Goal: Obtain resource: Download file/media

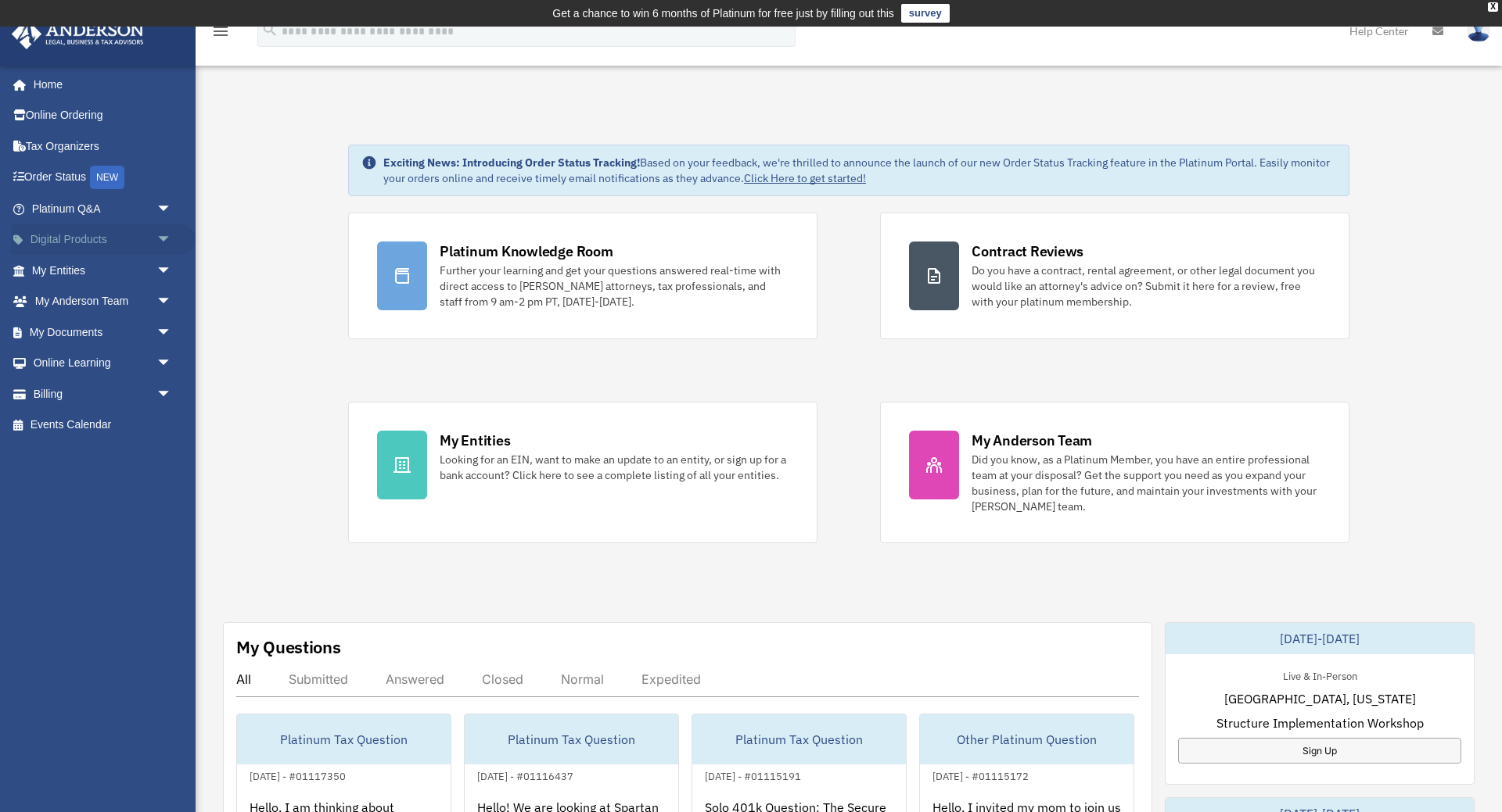
click at [106, 240] on link "Digital Products arrow_drop_down" at bounding box center [103, 240] width 185 height 31
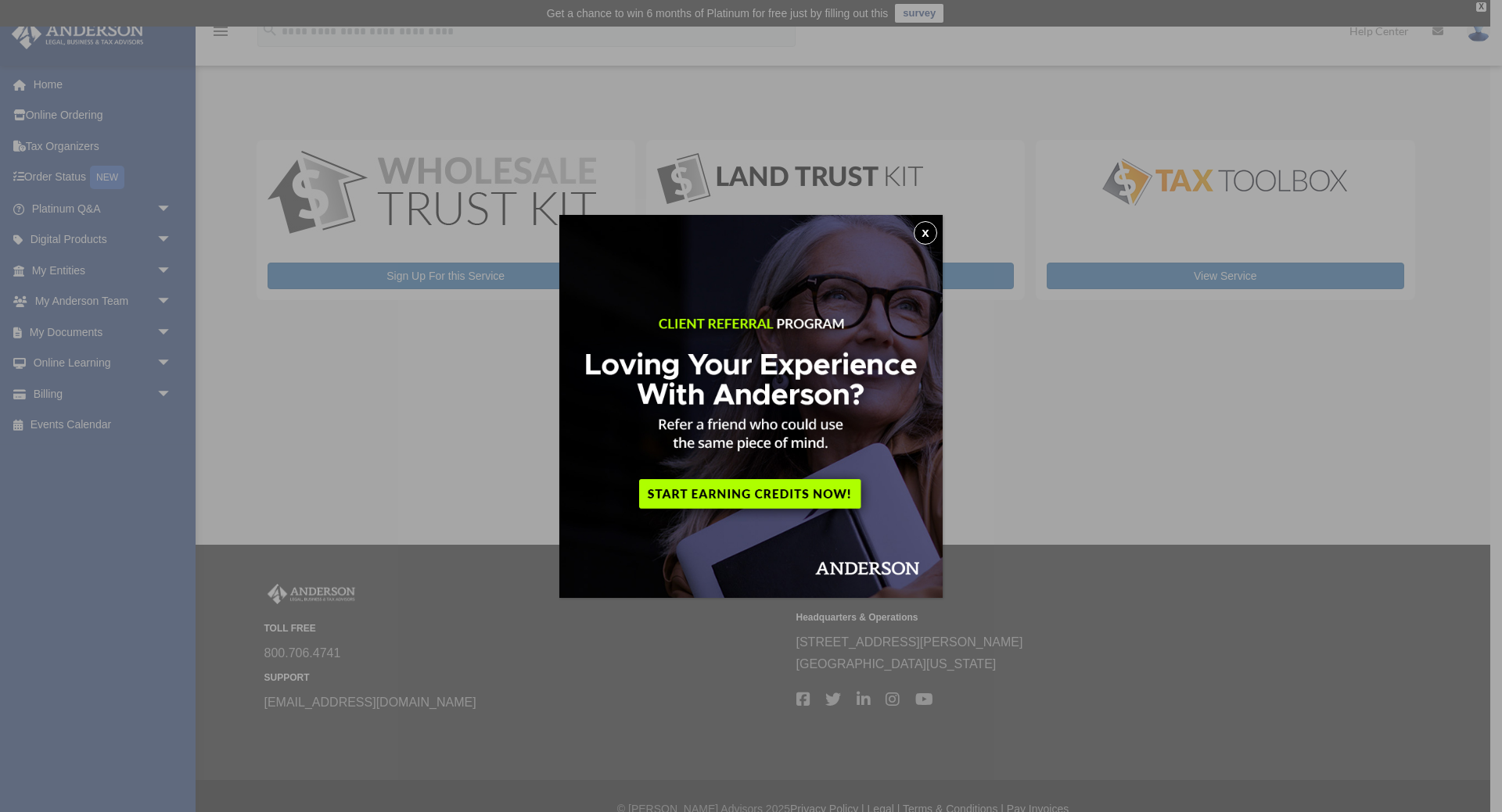
click at [931, 230] on button "x" at bounding box center [926, 233] width 24 height 24
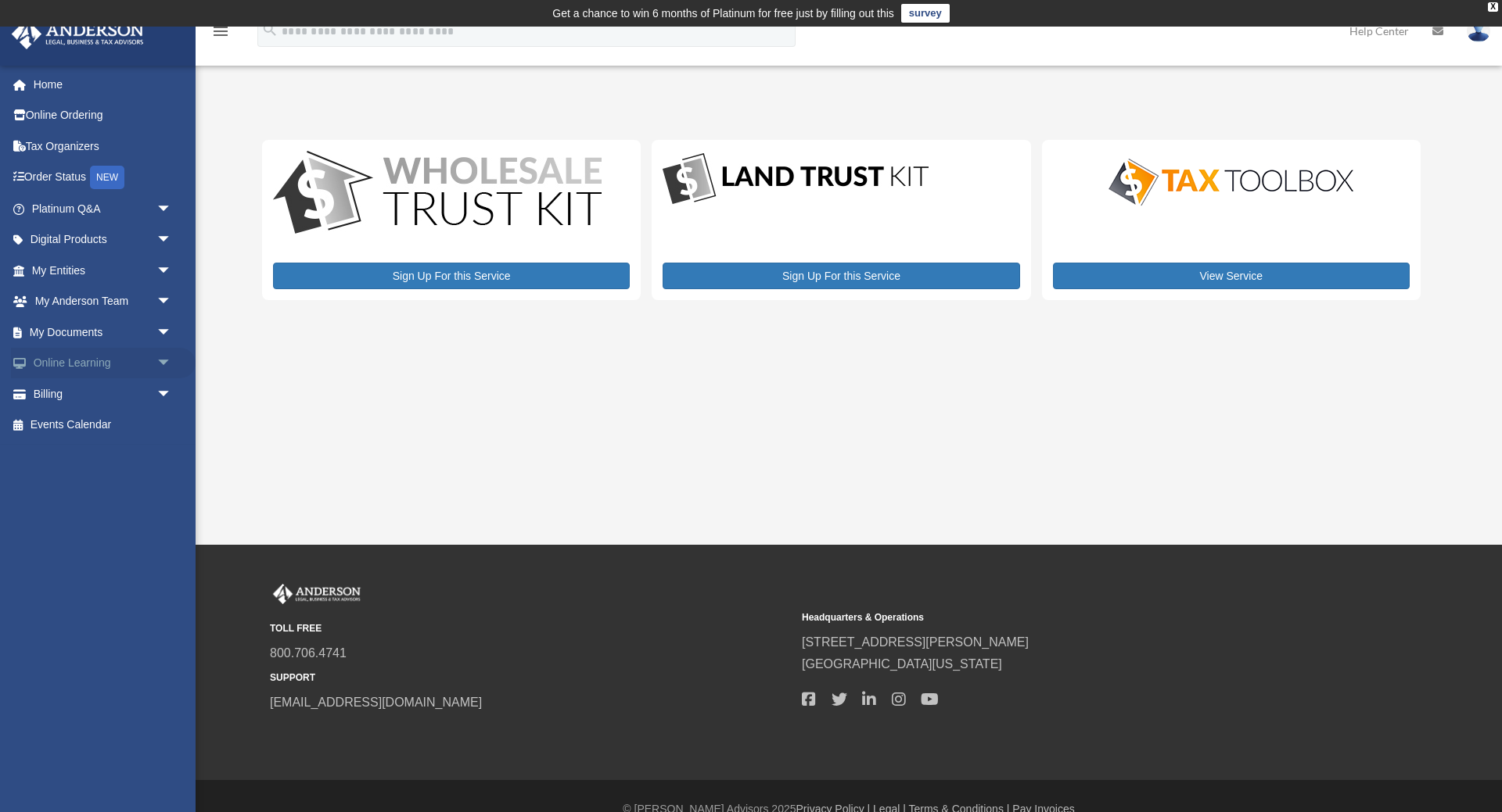
click at [166, 358] on span "arrow_drop_down" at bounding box center [172, 364] width 31 height 32
click at [82, 454] on link "Resources" at bounding box center [109, 455] width 174 height 31
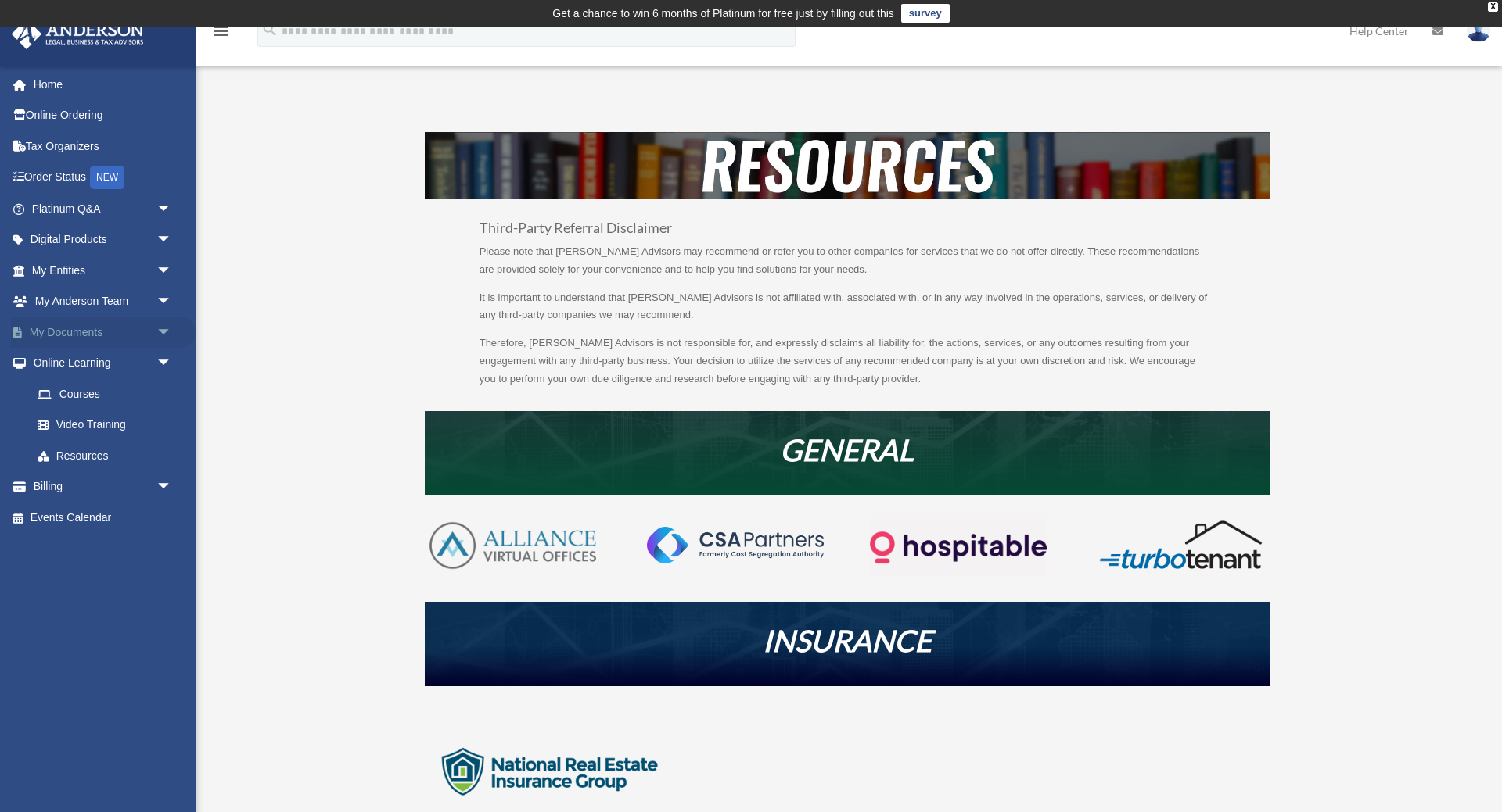
click at [166, 329] on span "arrow_drop_down" at bounding box center [172, 332] width 31 height 32
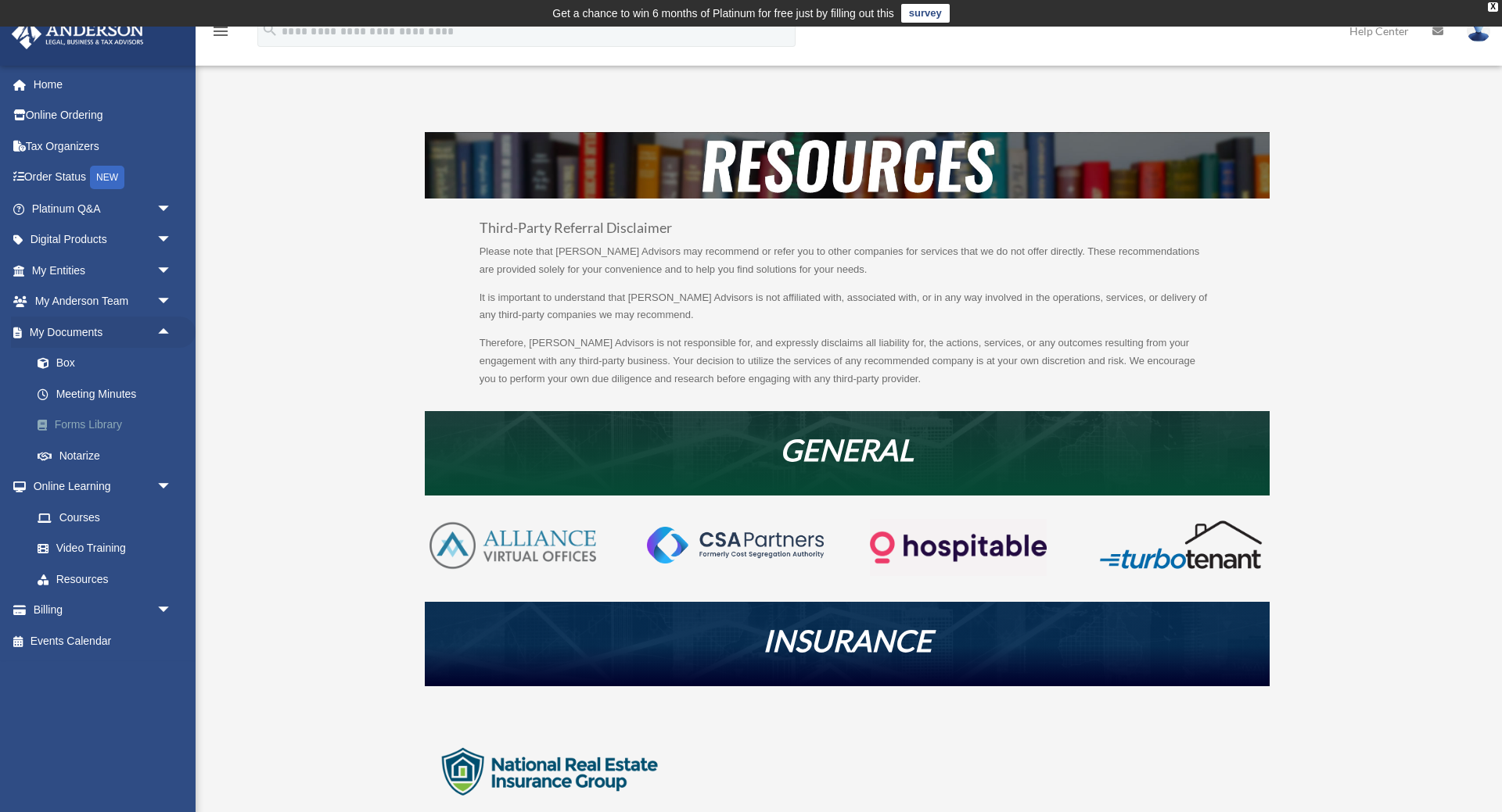
click at [116, 418] on link "Forms Library" at bounding box center [109, 425] width 174 height 31
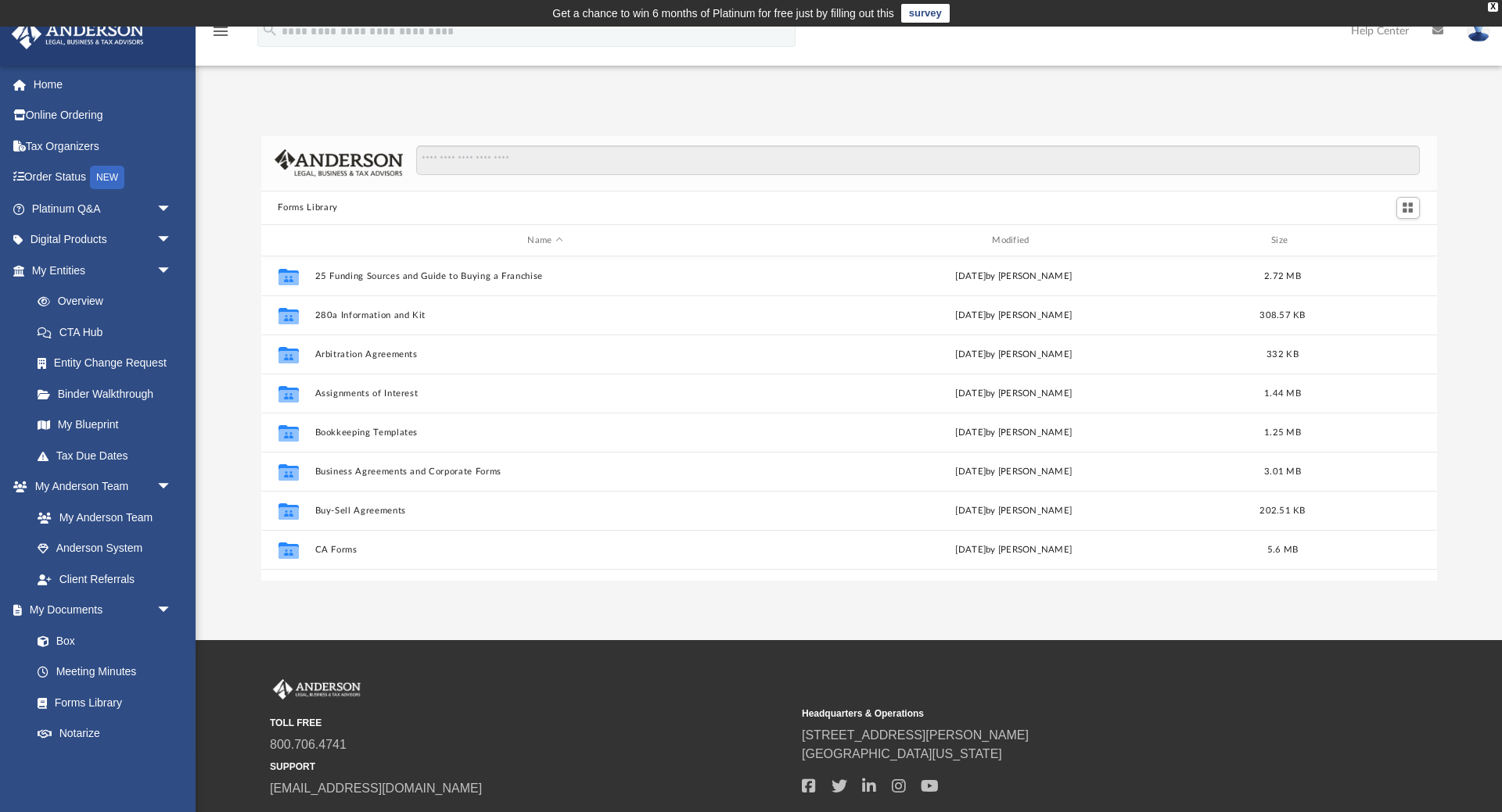
scroll to position [355, 1175]
click at [567, 159] on input "Search files and folders" at bounding box center [917, 160] width 1003 height 29
type input "**********"
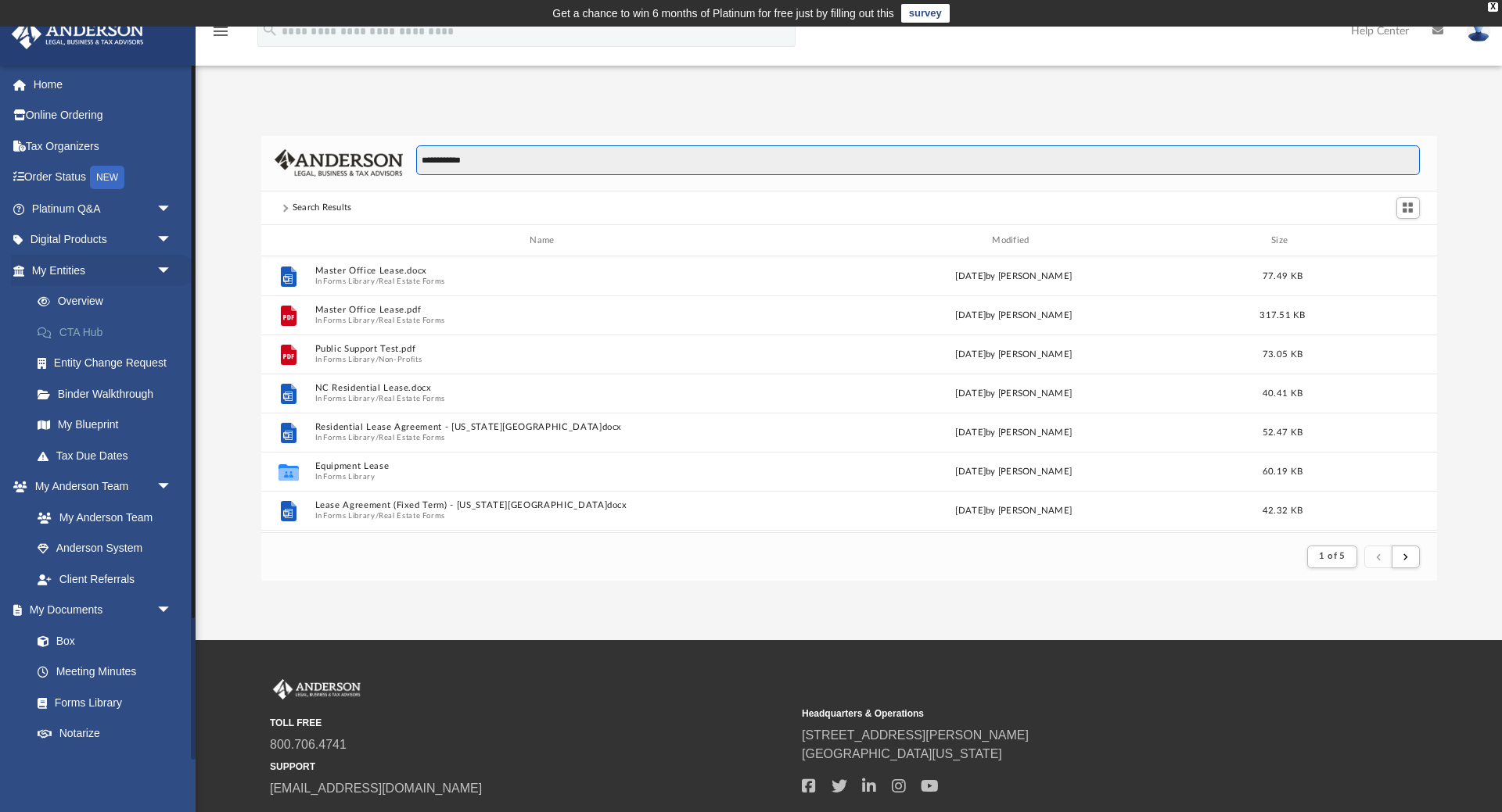
scroll to position [1, 1]
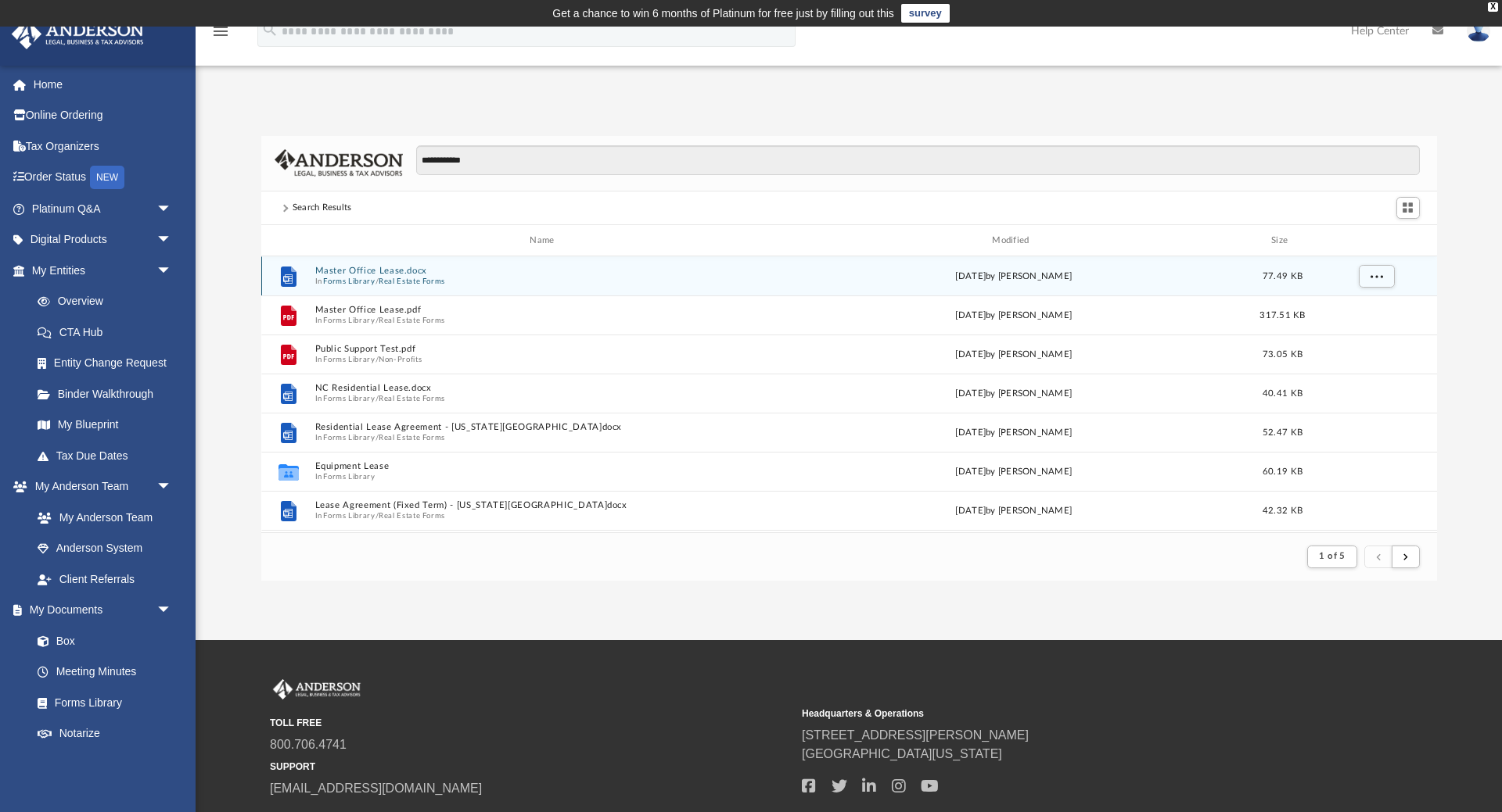
click at [407, 273] on button "Master Office Lease.docx" at bounding box center [545, 272] width 461 height 10
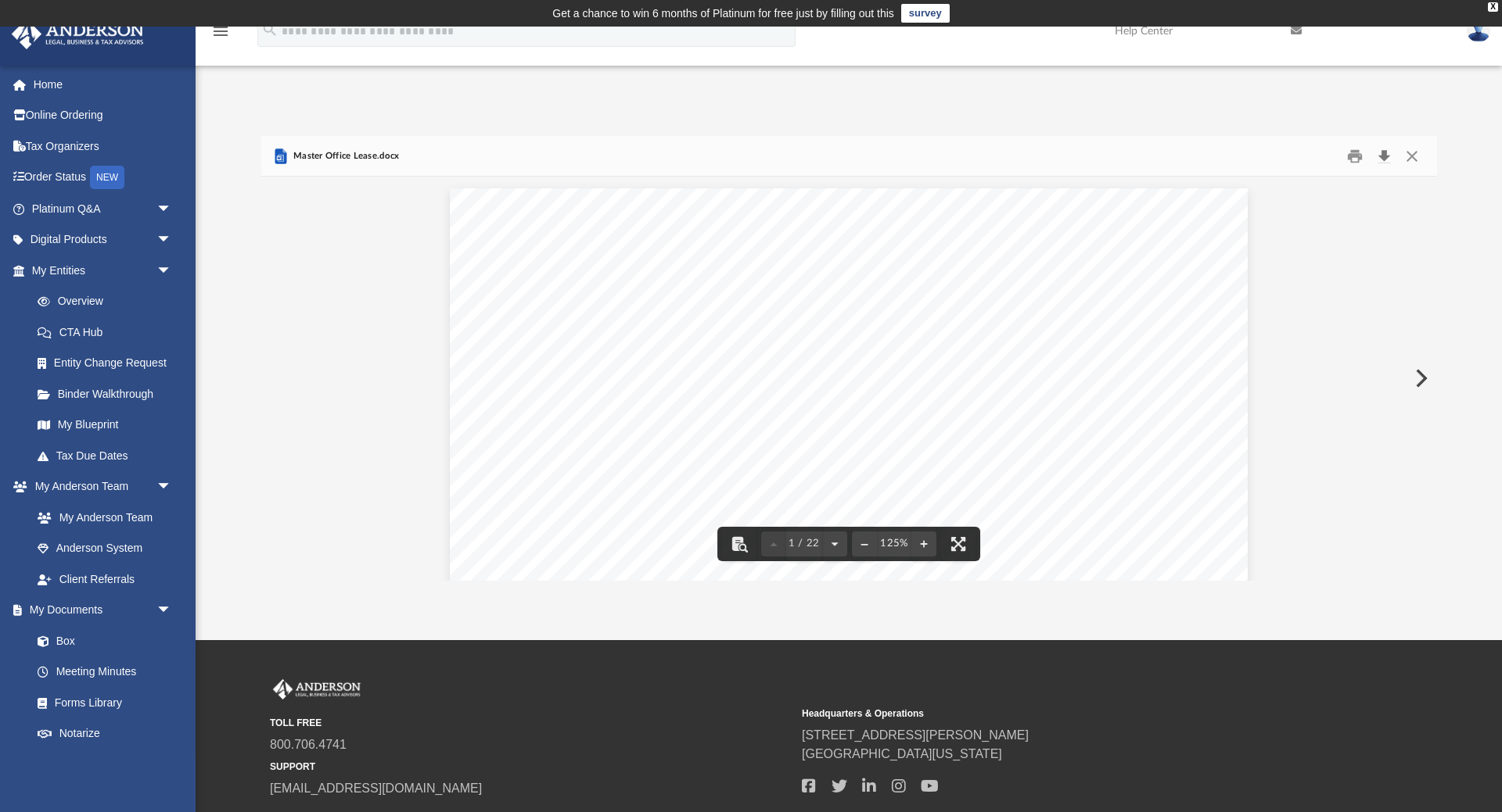
click at [1384, 156] on button "Download" at bounding box center [1384, 155] width 28 height 25
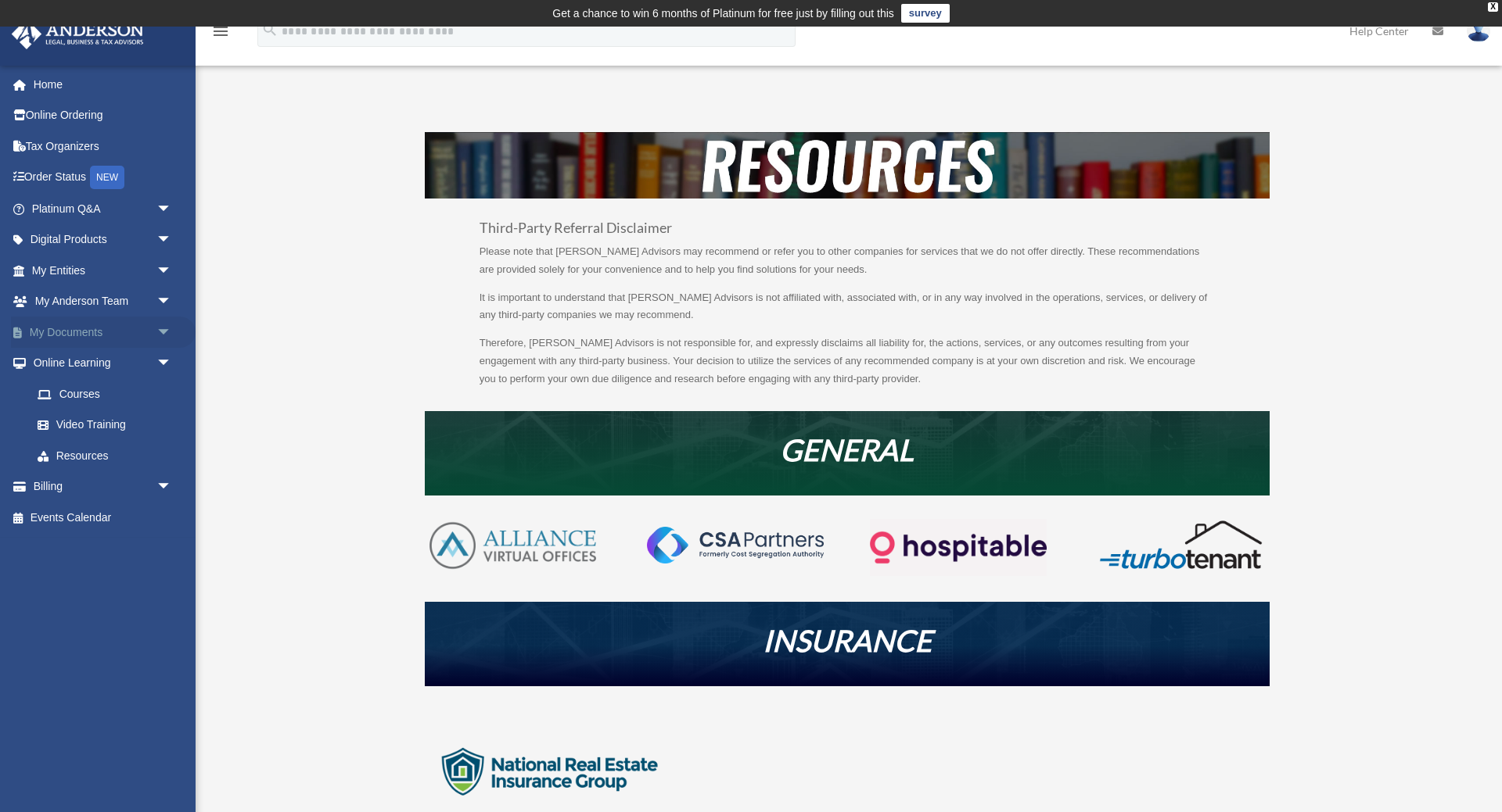
click at [83, 330] on link "My Documents arrow_drop_down" at bounding box center [103, 332] width 185 height 31
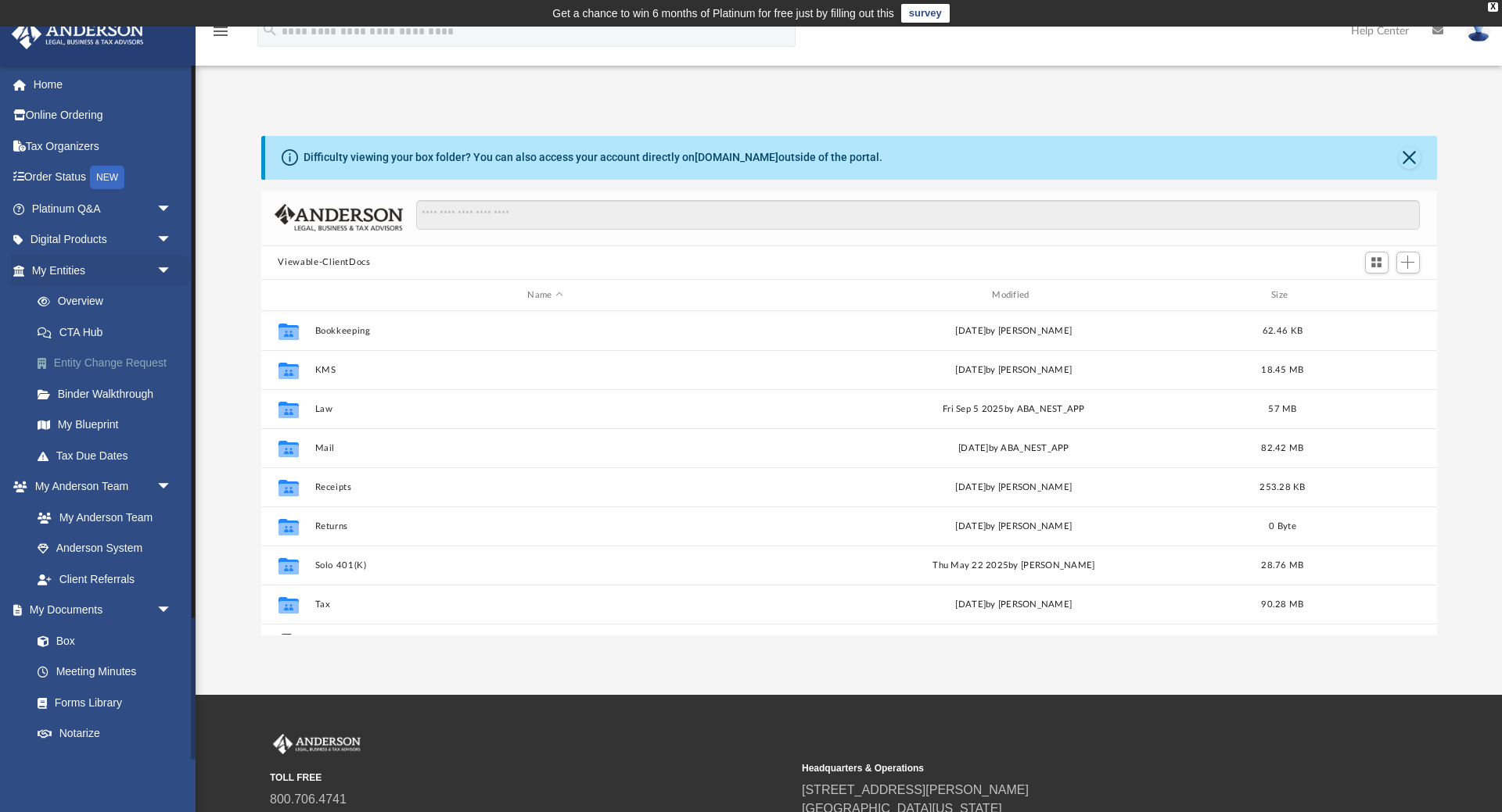
scroll to position [355, 1175]
click at [89, 700] on link "Forms Library" at bounding box center [109, 703] width 174 height 31
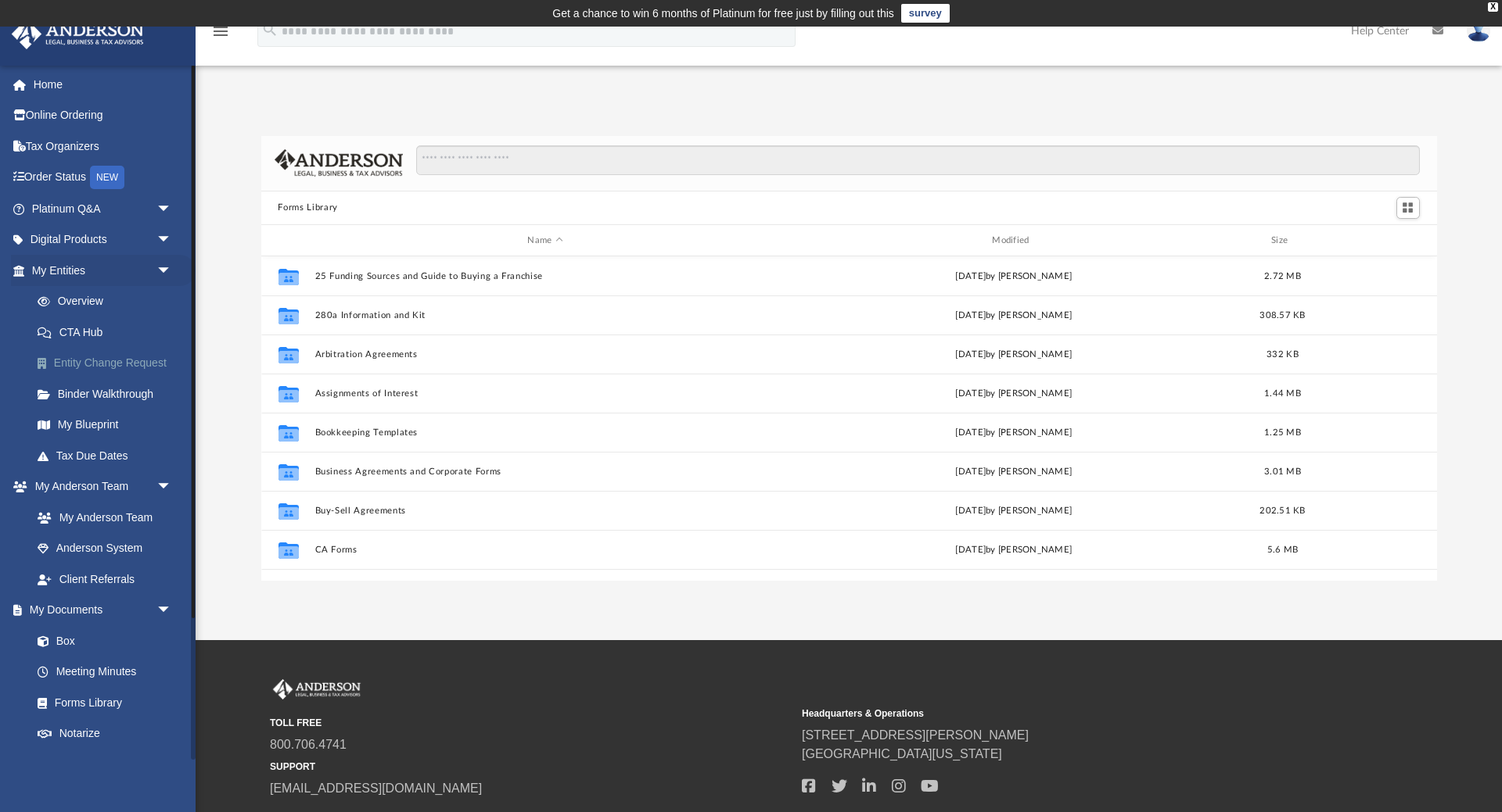
scroll to position [355, 1175]
click at [501, 157] on input "Search files and folders" at bounding box center [917, 160] width 1003 height 29
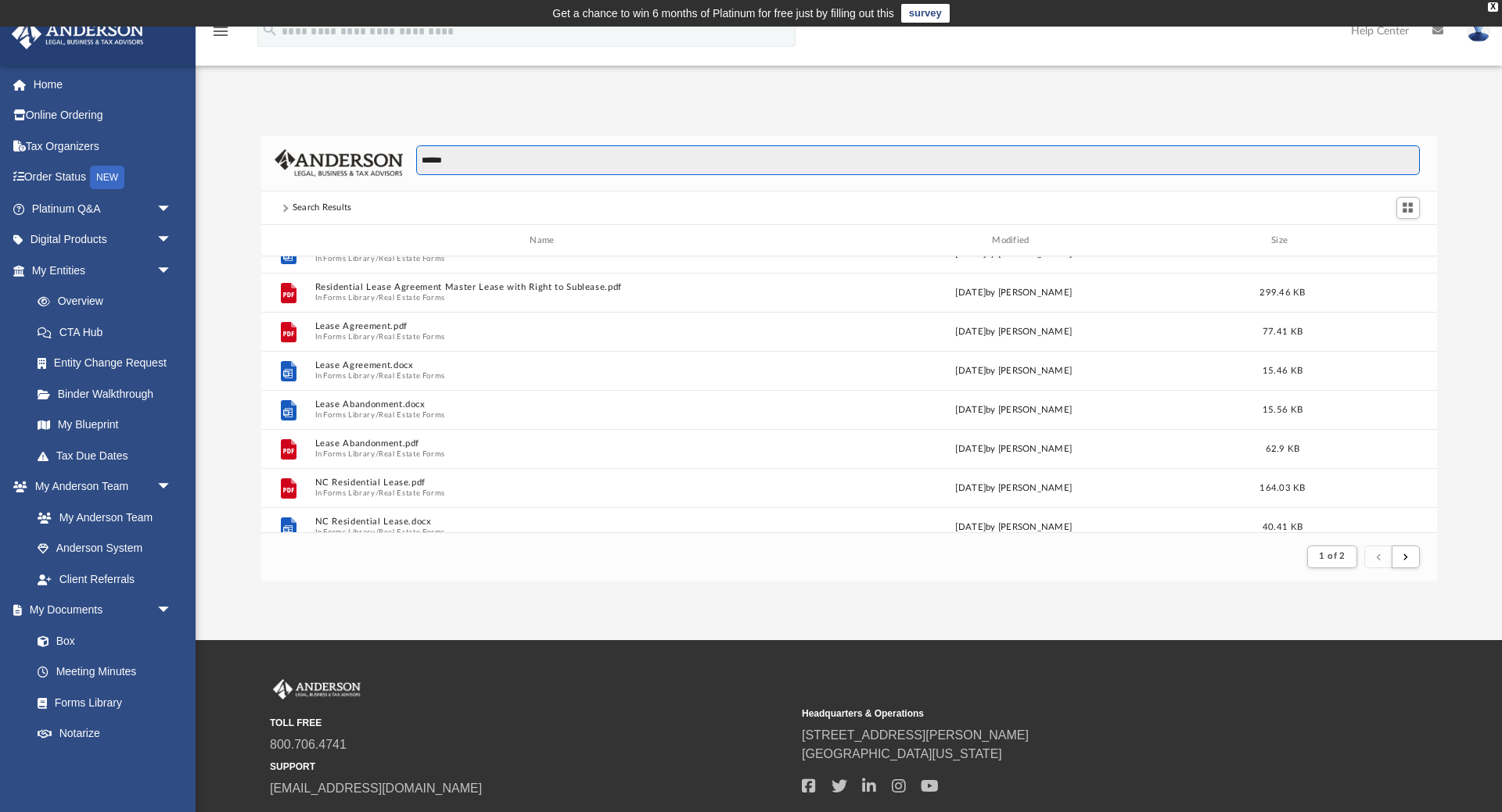
scroll to position [103, 0]
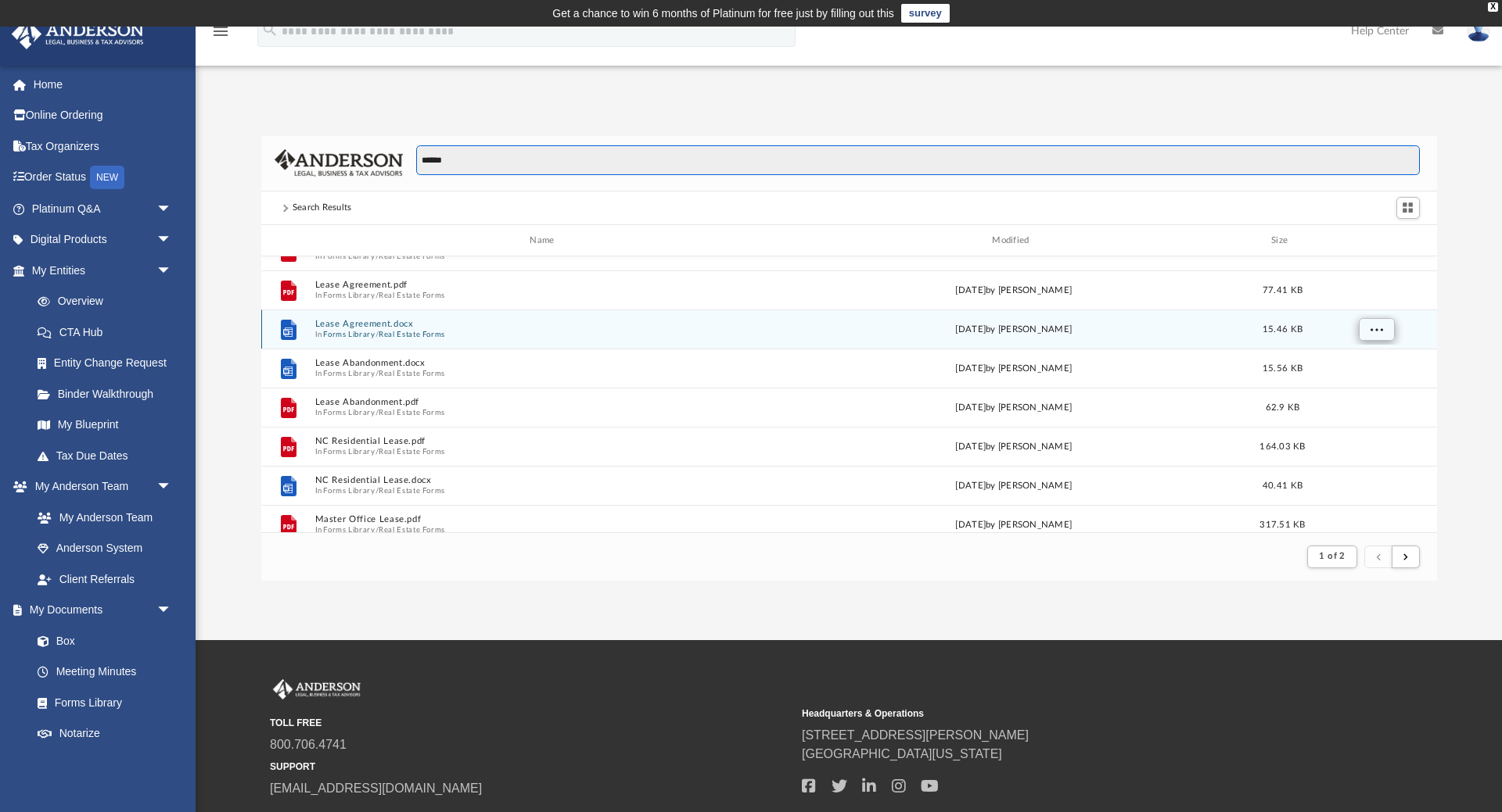
type input "*****"
click at [1379, 328] on span "More options" at bounding box center [1376, 329] width 13 height 8
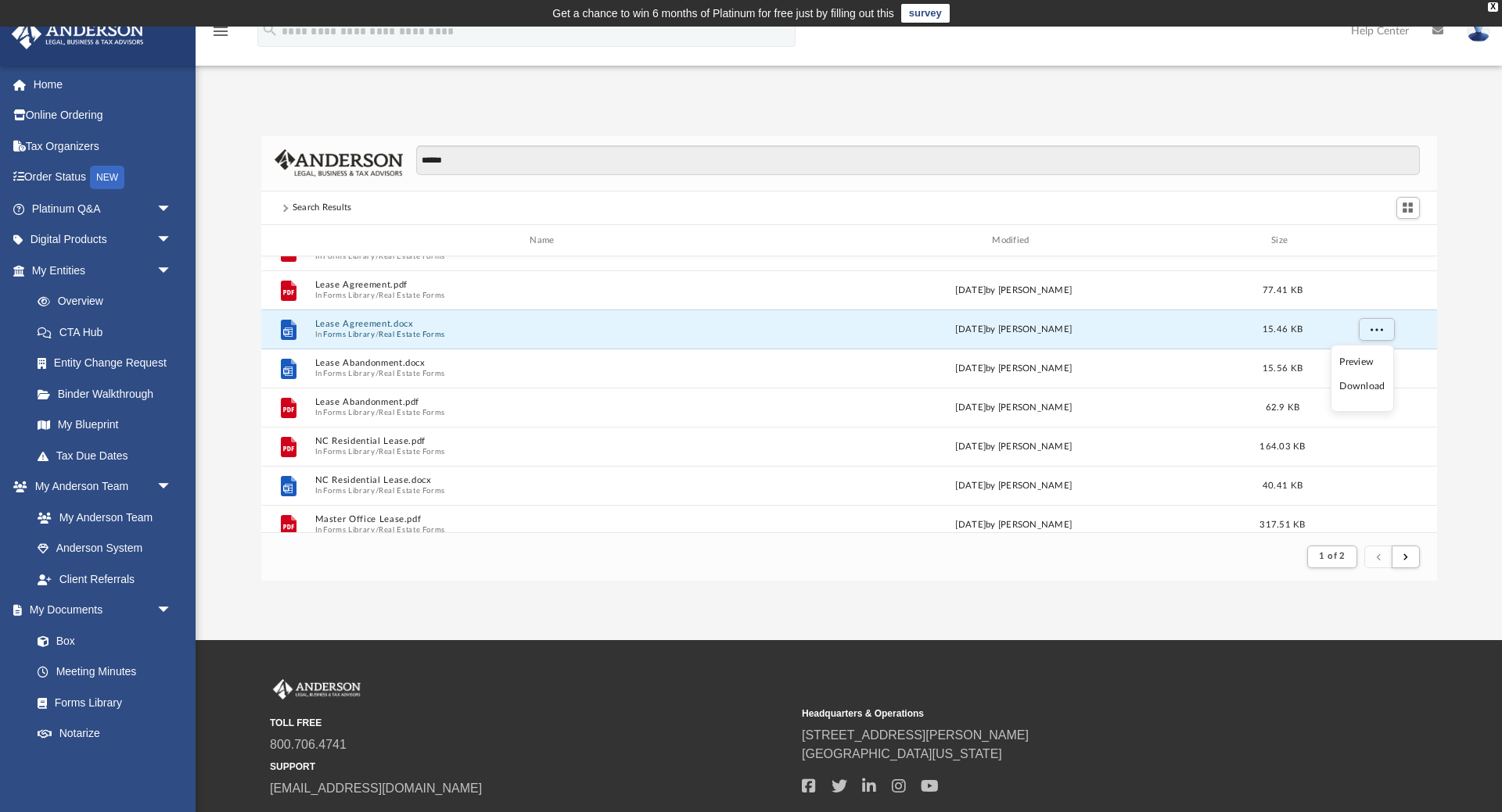
click at [1368, 389] on li "Download" at bounding box center [1362, 387] width 46 height 16
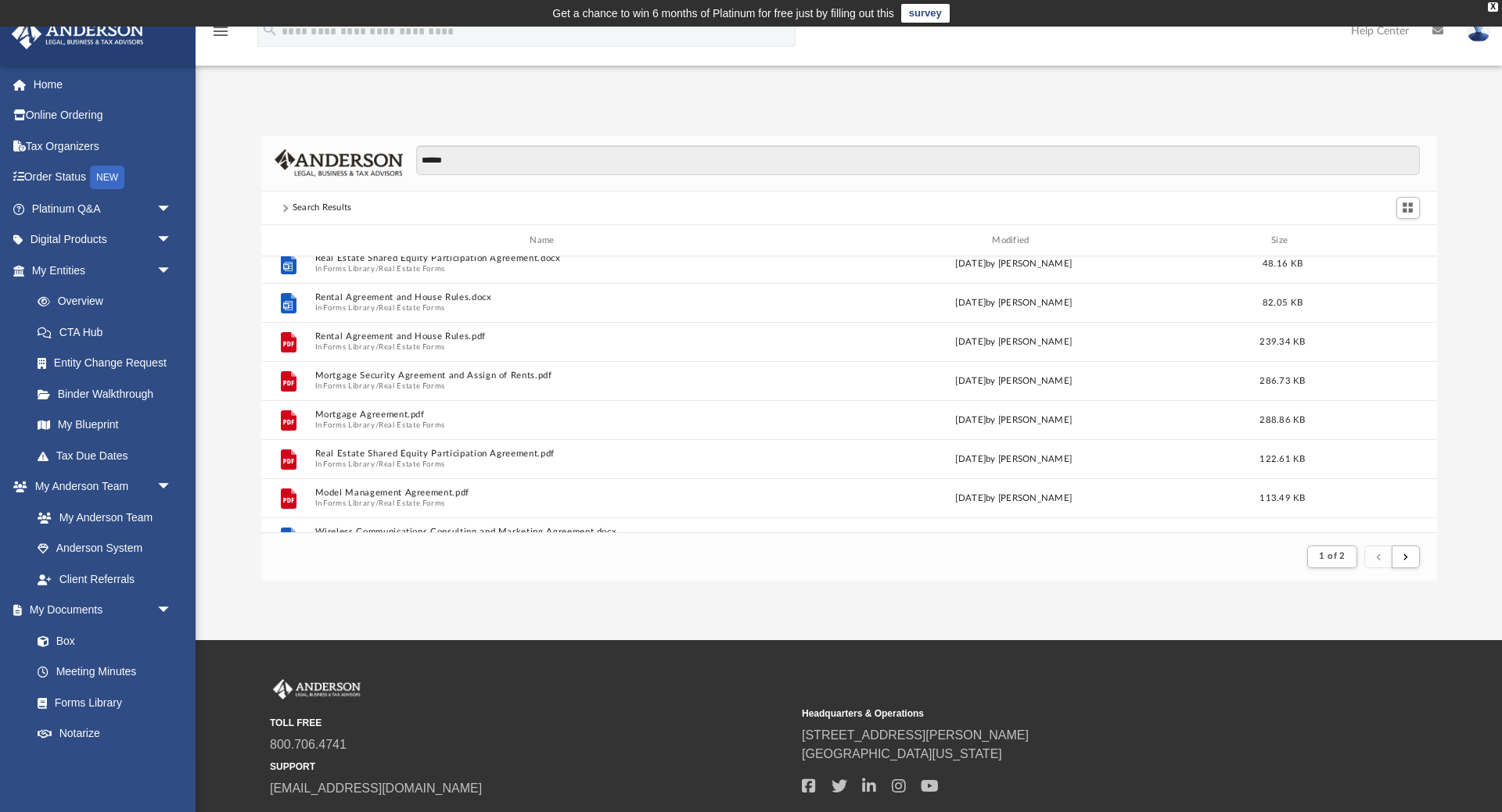
scroll to position [1576, 0]
click at [839, 102] on div "App [PERSON_NAME][EMAIL_ADDRESS][DOMAIN_NAME] Sign Out [PERSON_NAME][EMAIL_ADDR…" at bounding box center [751, 334] width 1502 height 494
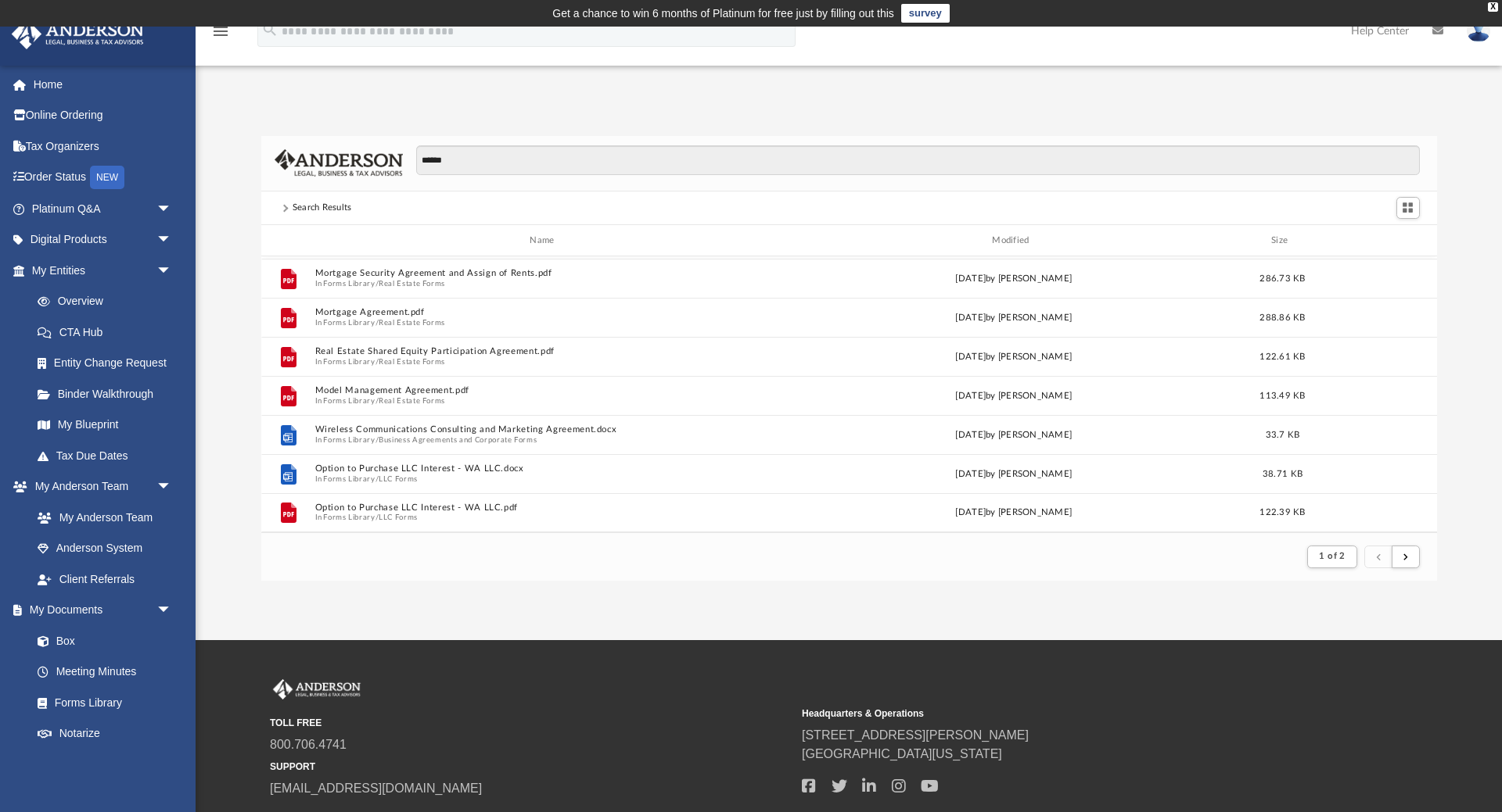
scroll to position [1060, 0]
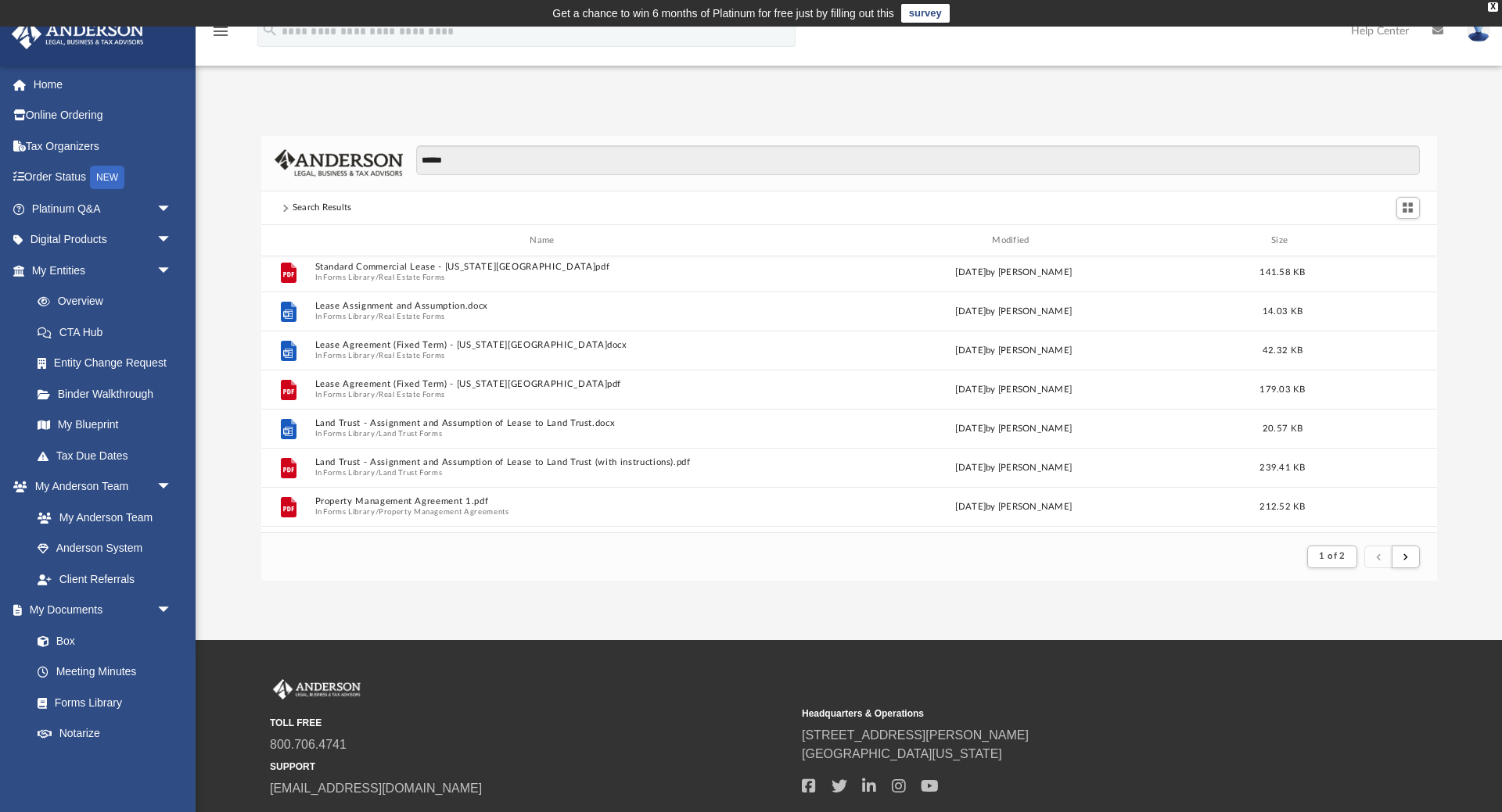
click at [1480, 41] on img at bounding box center [1478, 30] width 24 height 23
click at [1013, 122] on div "***** Search Results Name Modified Size File WA Residential Lease Agreement.doc…" at bounding box center [849, 342] width 1306 height 477
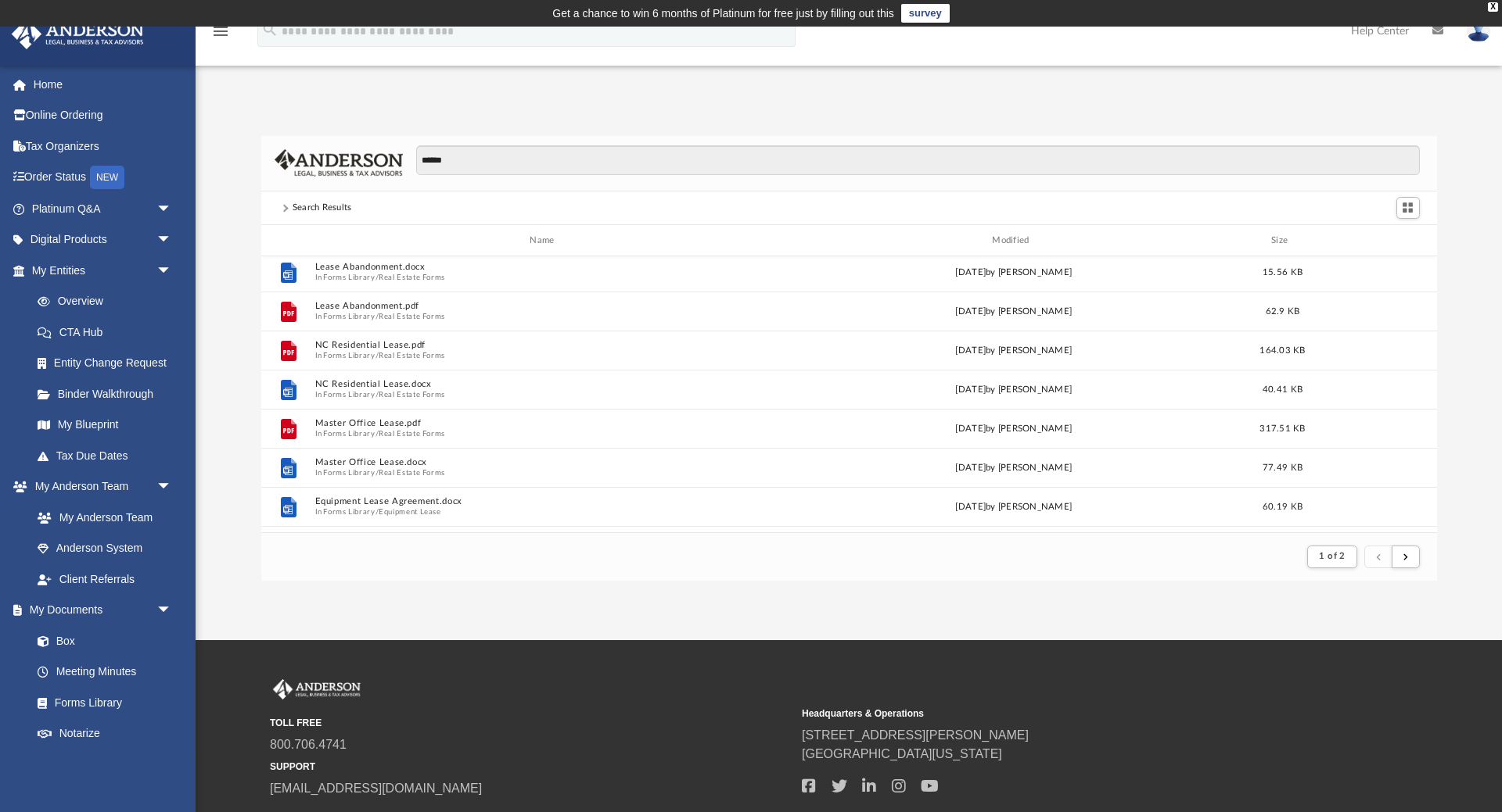
scroll to position [27, 0]
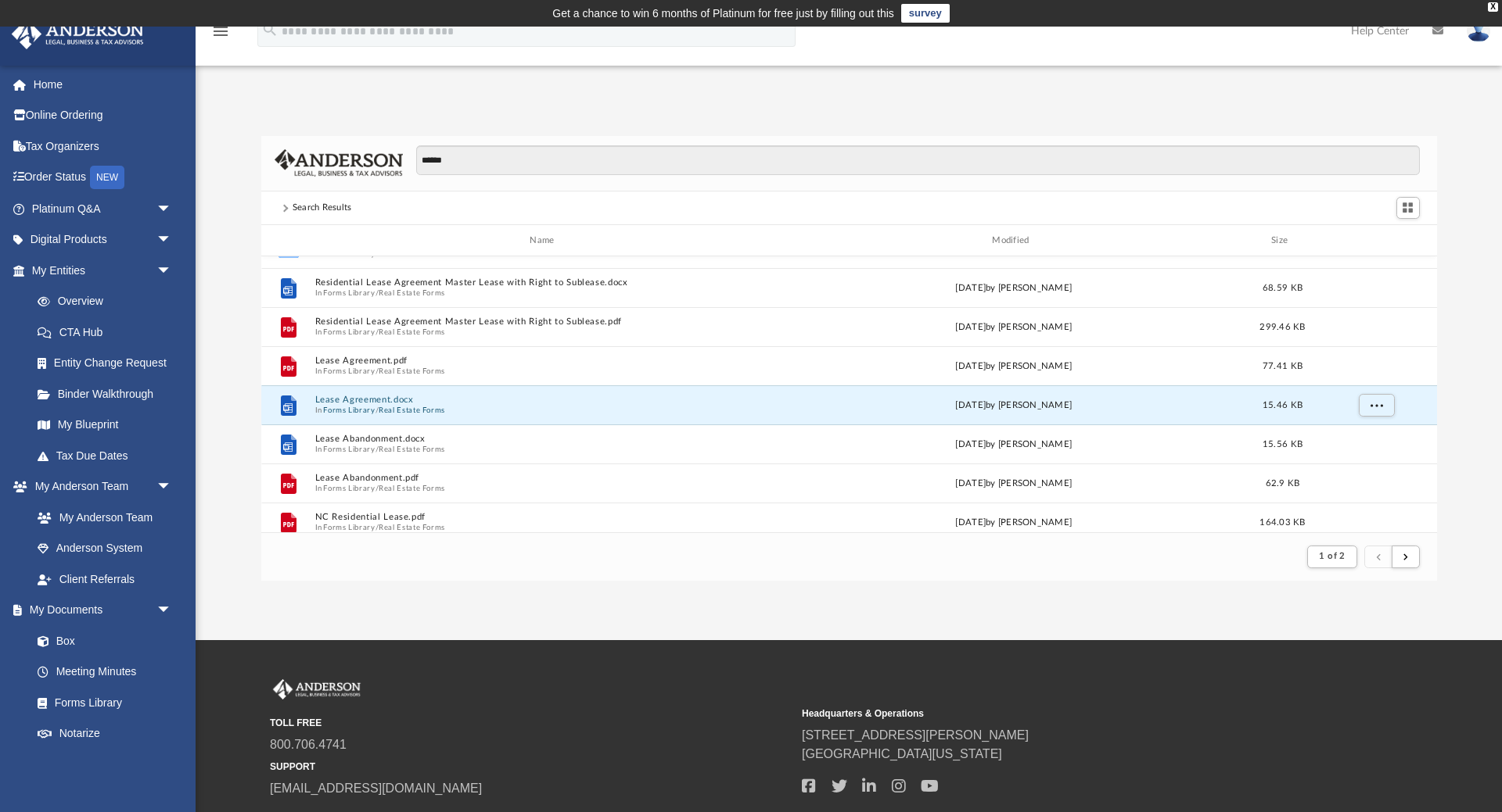
click at [330, 100] on div "App [PERSON_NAME][EMAIL_ADDRESS][DOMAIN_NAME] Sign Out [PERSON_NAME][EMAIL_ADDR…" at bounding box center [751, 334] width 1502 height 494
